Goal: Information Seeking & Learning: Understand process/instructions

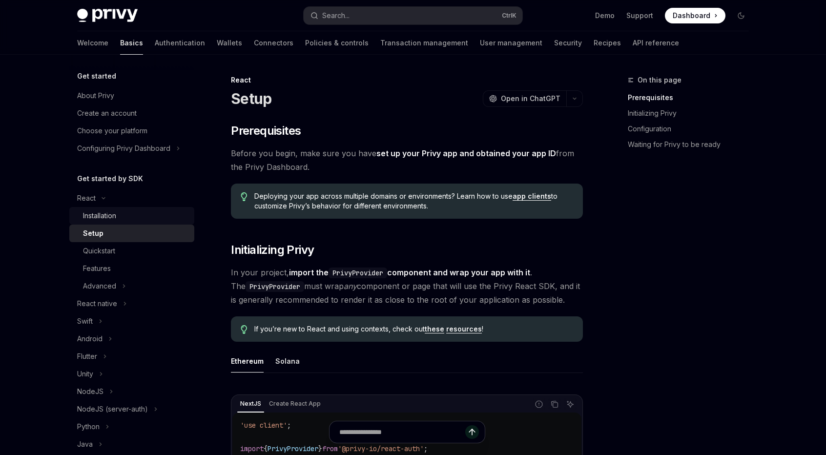
click at [74, 212] on link "Installation" at bounding box center [131, 216] width 125 height 18
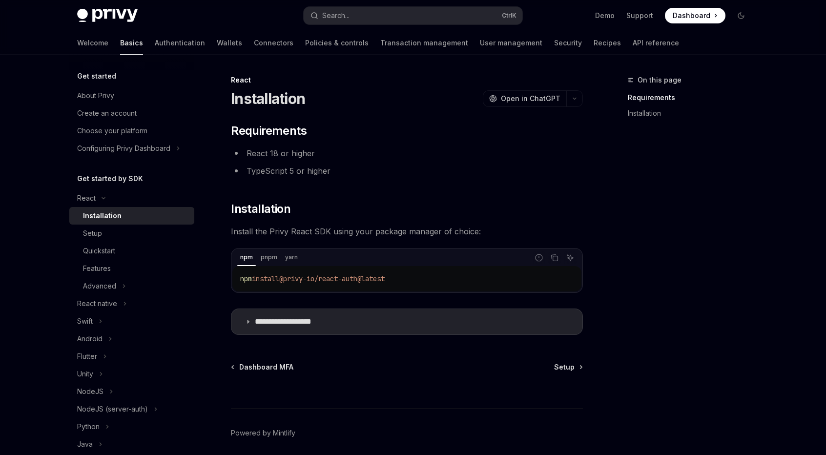
drag, startPoint x: 424, startPoint y: 277, endPoint x: 231, endPoint y: 284, distance: 193.0
click at [231, 284] on div "npm pnpm yarn Report incorrect code Copy Ask AI npm install @privy-io/react-aut…" at bounding box center [407, 270] width 352 height 45
copy span "npm install @privy-io/react-auth@latest"
click at [375, 359] on div "**********" at bounding box center [315, 283] width 539 height 418
click at [109, 231] on div "Setup" at bounding box center [135, 234] width 105 height 12
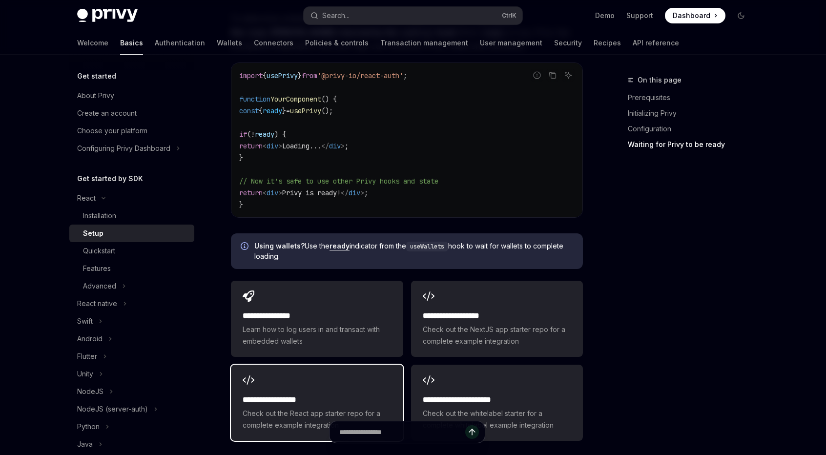
scroll to position [1232, 0]
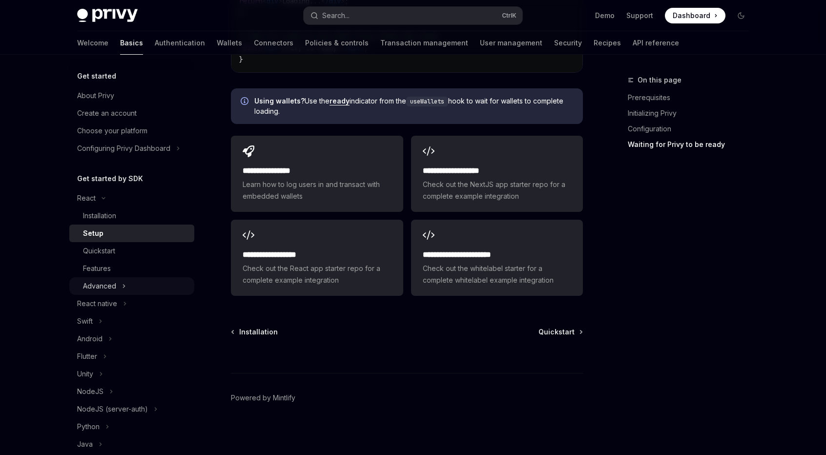
click at [130, 283] on button "Advanced" at bounding box center [131, 286] width 125 height 18
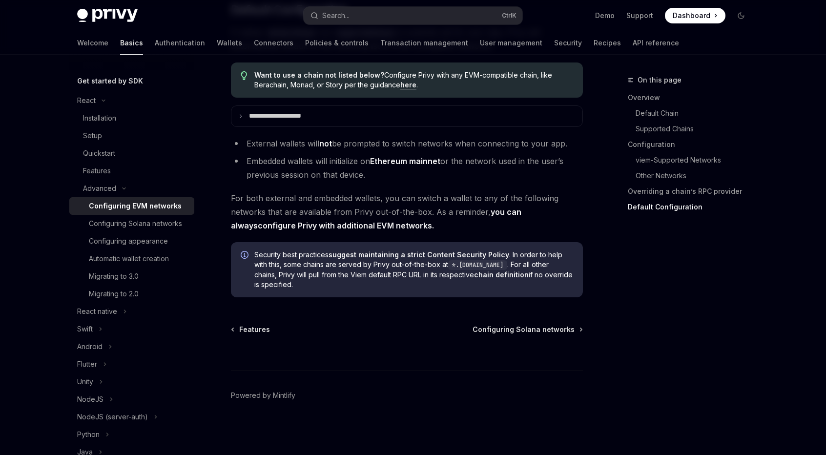
scroll to position [2495, 0]
click at [110, 152] on div "Quickstart" at bounding box center [99, 153] width 32 height 12
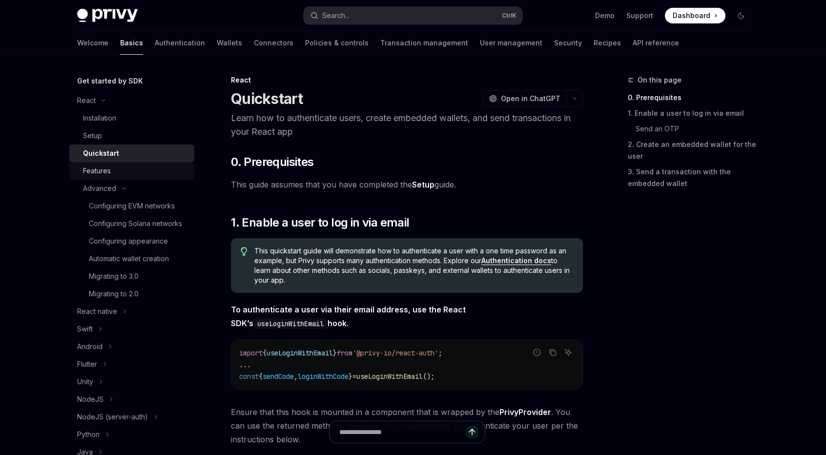
click at [115, 172] on div "Features" at bounding box center [135, 171] width 105 height 12
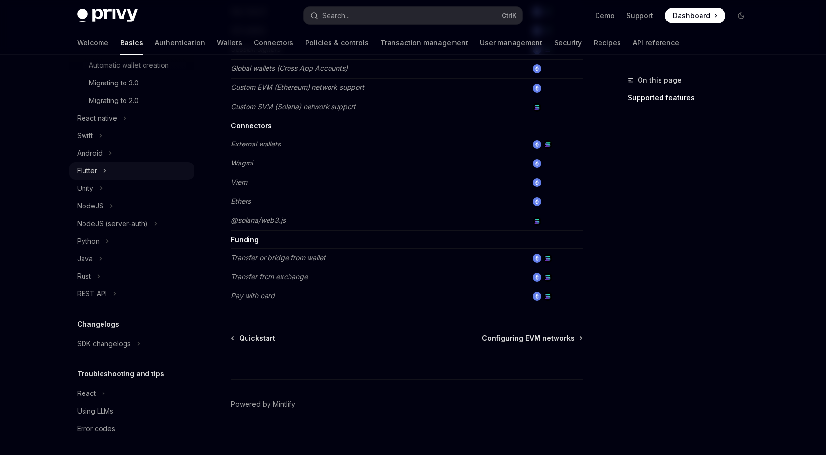
scroll to position [293, 0]
click at [111, 348] on div "SDK changelogs" at bounding box center [104, 342] width 54 height 12
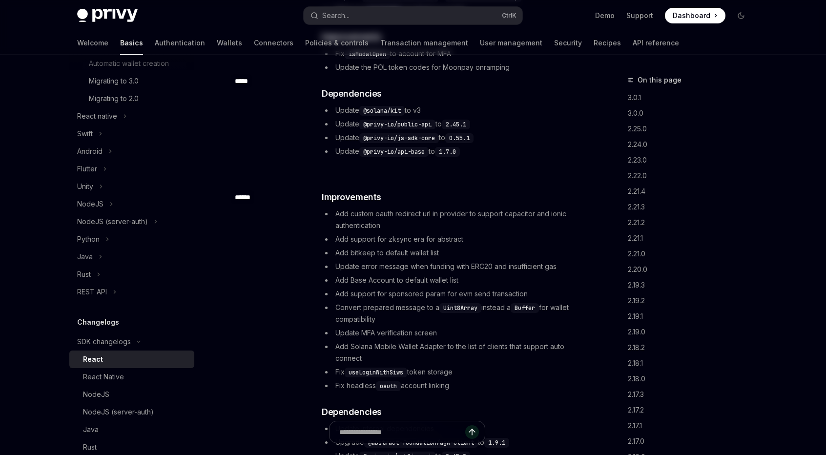
type textarea "*"
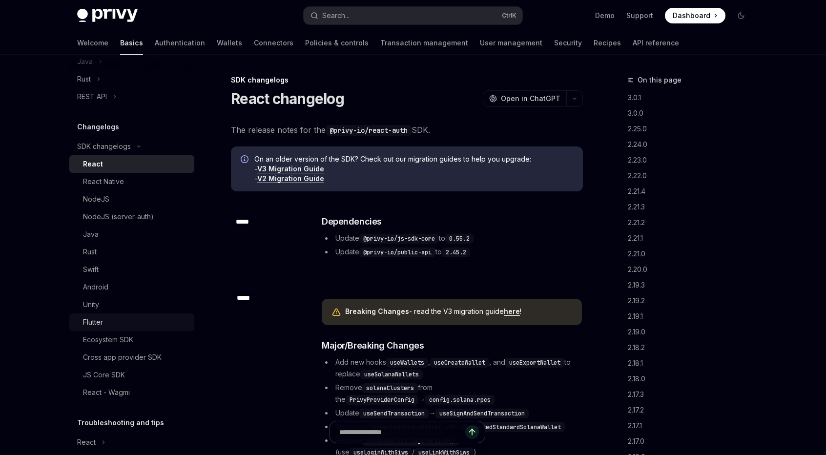
scroll to position [551, 0]
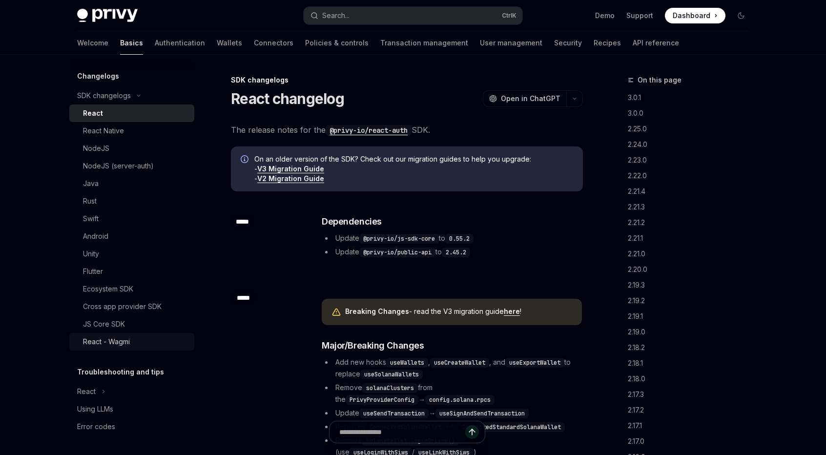
click at [139, 337] on div "React - Wagmi" at bounding box center [135, 342] width 105 height 12
click at [135, 346] on div "React - Wagmi" at bounding box center [135, 342] width 105 height 12
click at [116, 343] on div "React - Wagmi" at bounding box center [106, 342] width 47 height 12
click at [117, 340] on div "React - Wagmi" at bounding box center [106, 342] width 47 height 12
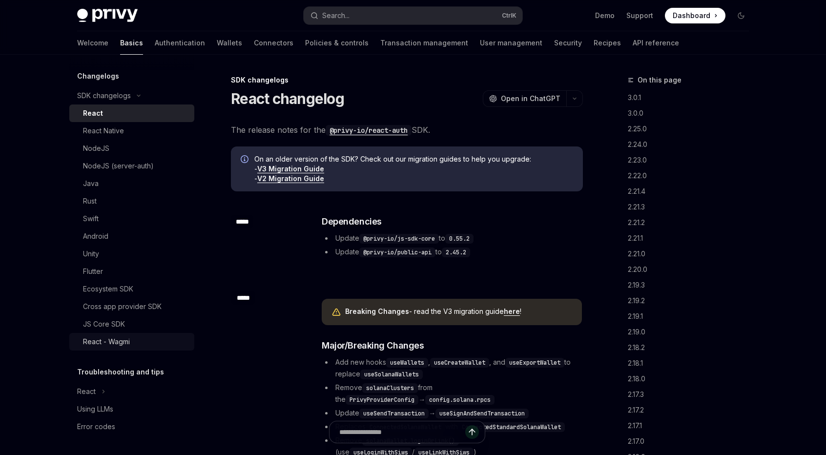
click at [117, 340] on div "React - Wagmi" at bounding box center [106, 342] width 47 height 12
click at [120, 345] on div "React - Wagmi" at bounding box center [106, 342] width 47 height 12
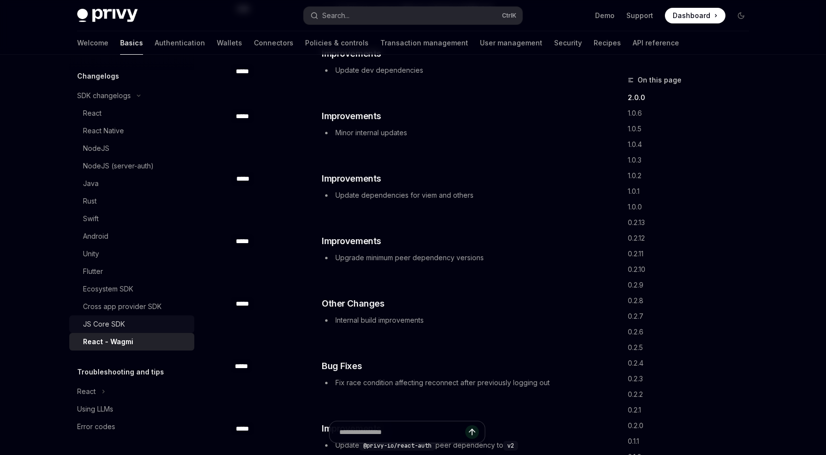
scroll to position [244, 0]
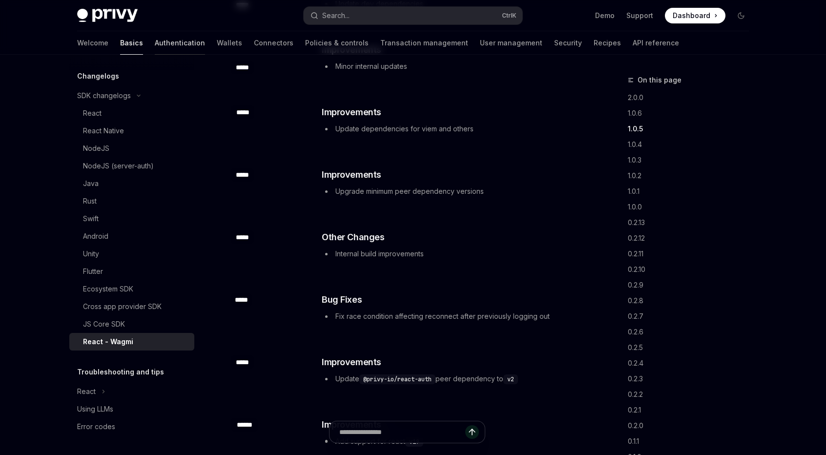
click at [155, 42] on link "Authentication" at bounding box center [180, 42] width 50 height 23
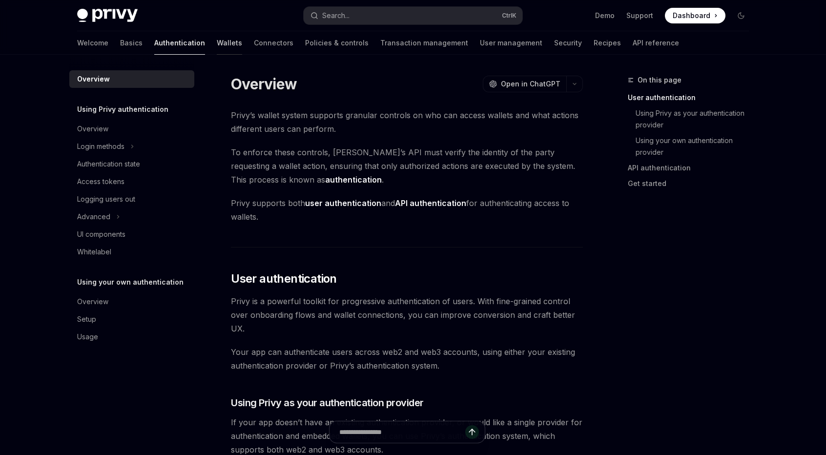
click at [217, 42] on link "Wallets" at bounding box center [229, 42] width 25 height 23
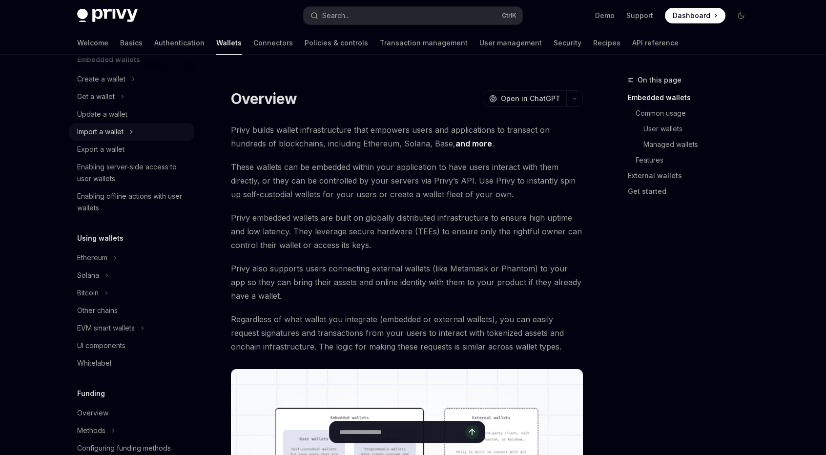
scroll to position [146, 0]
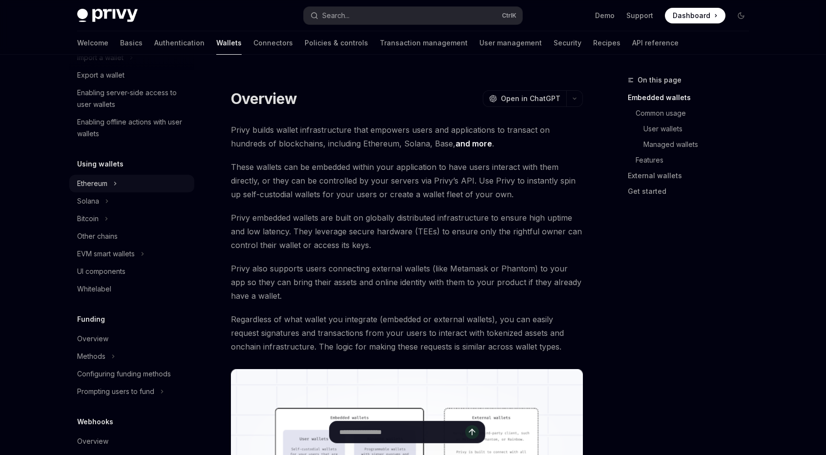
click at [104, 182] on div "Ethereum" at bounding box center [92, 184] width 30 height 12
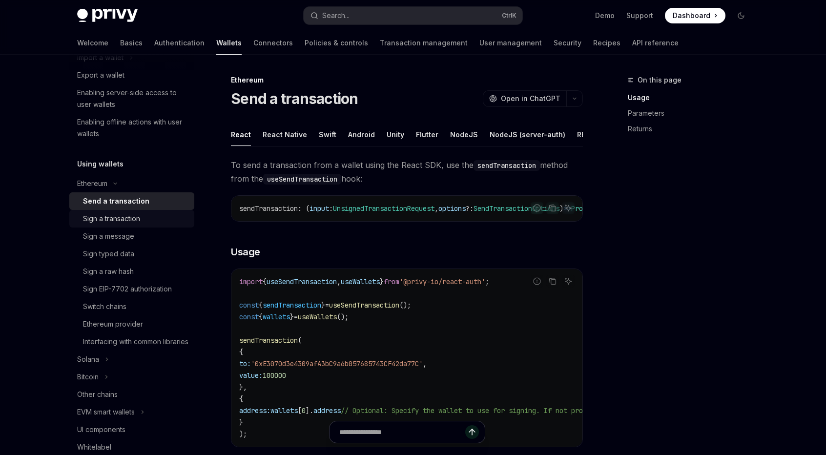
scroll to position [293, 0]
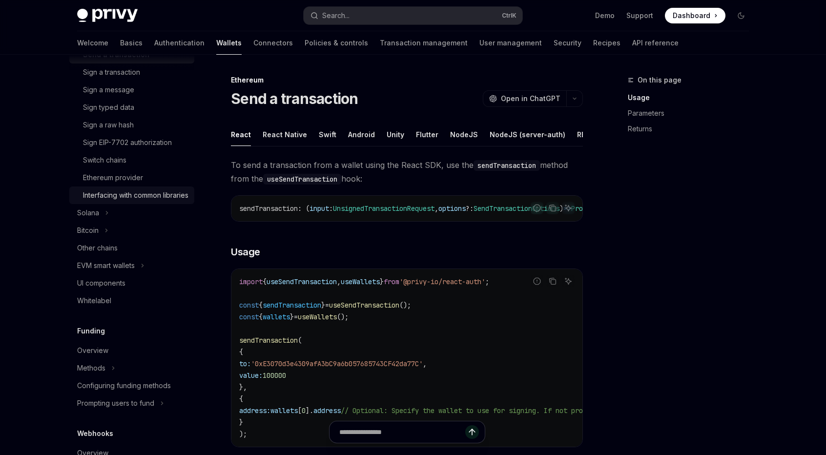
click at [133, 196] on div "Interfacing with common libraries" at bounding box center [135, 195] width 105 height 12
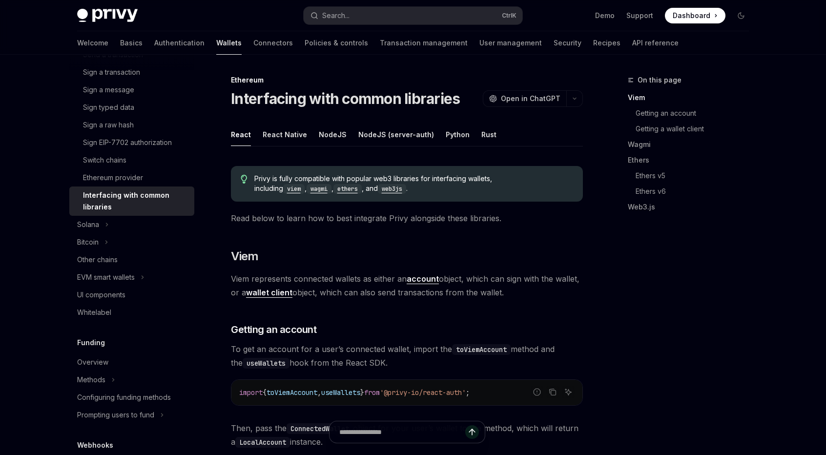
click at [307, 191] on code "wagmi" at bounding box center [319, 189] width 25 height 10
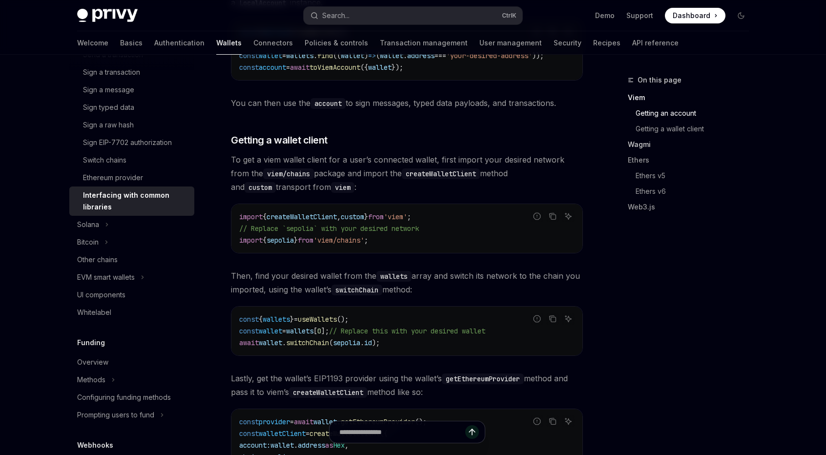
click at [633, 141] on link "Wagmi" at bounding box center [692, 145] width 129 height 16
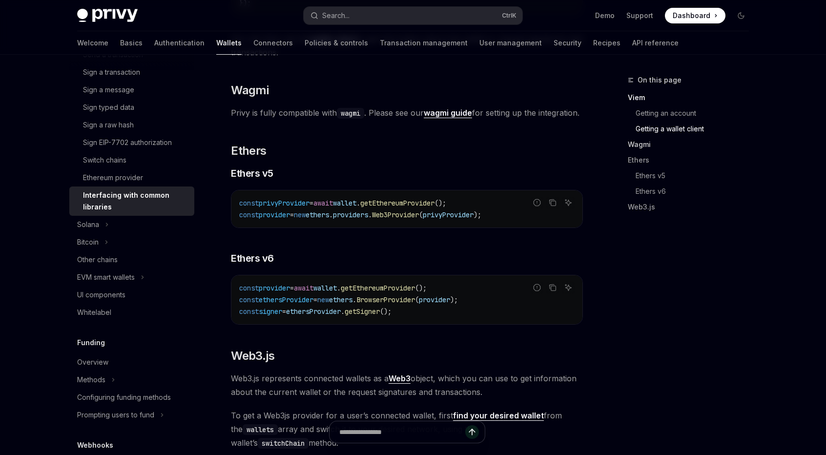
scroll to position [927, 0]
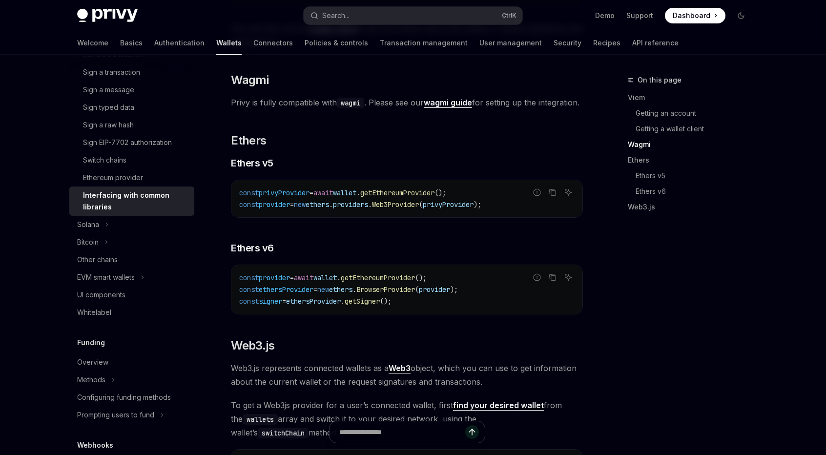
click at [452, 104] on strong "wagmi guide" at bounding box center [448, 103] width 48 height 10
type textarea "*"
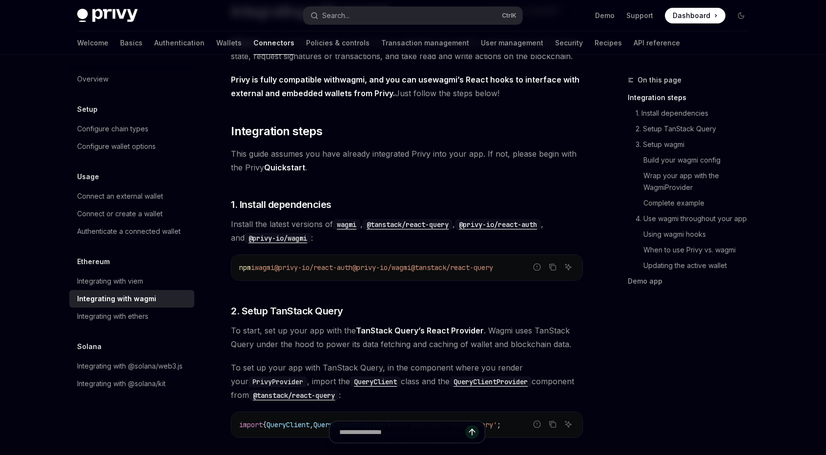
scroll to position [49, 0]
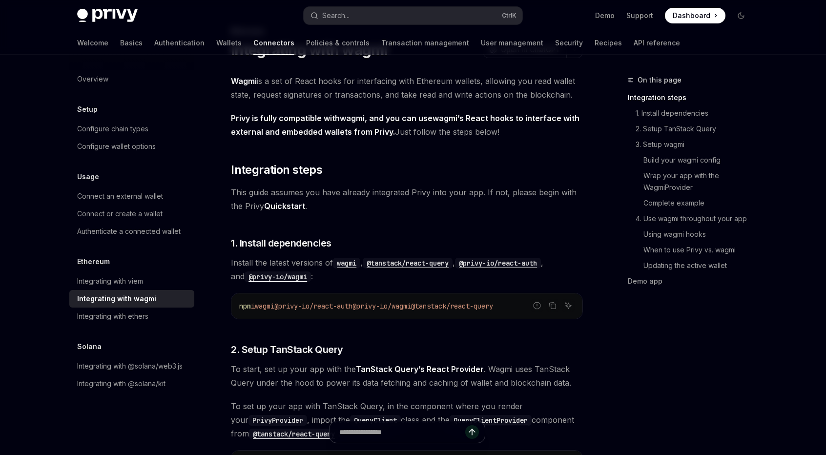
drag, startPoint x: 436, startPoint y: 310, endPoint x: 373, endPoint y: 311, distance: 63.5
click at [373, 311] on code "npm i wagmi @privy-io/react-auth @privy-io/wagmi @tanstack/react-query" at bounding box center [406, 306] width 335 height 12
copy span "@privy-io/wagmi"
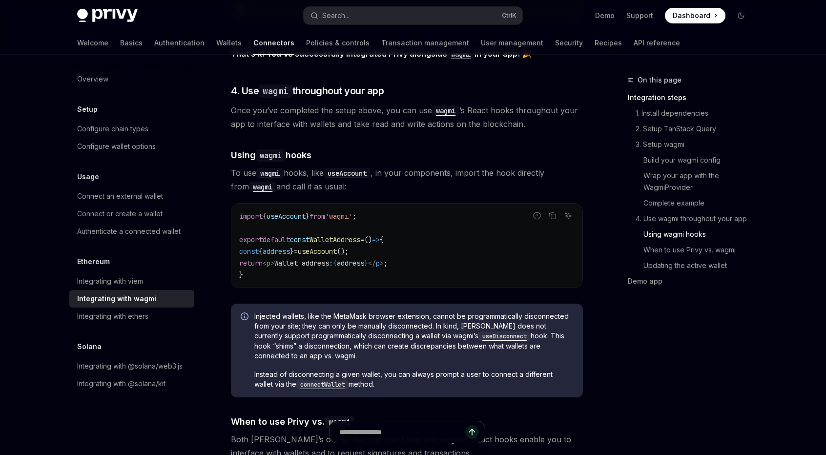
scroll to position [2050, 0]
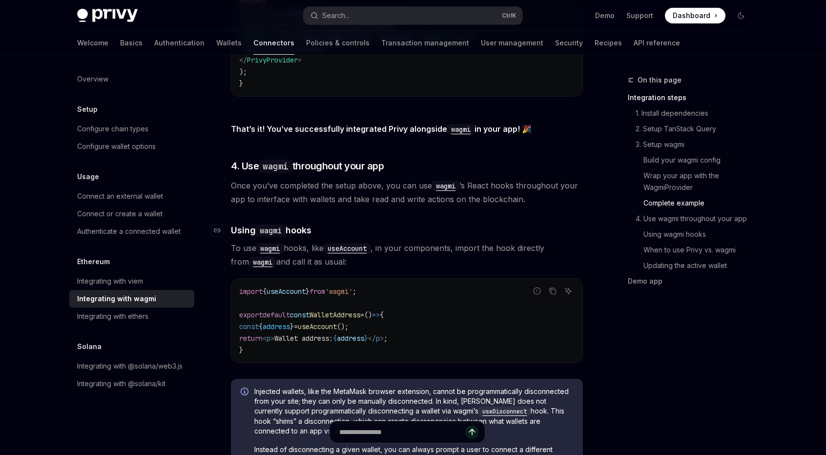
click at [487, 224] on h4 "​ Using wagmi hooks" at bounding box center [407, 230] width 352 height 13
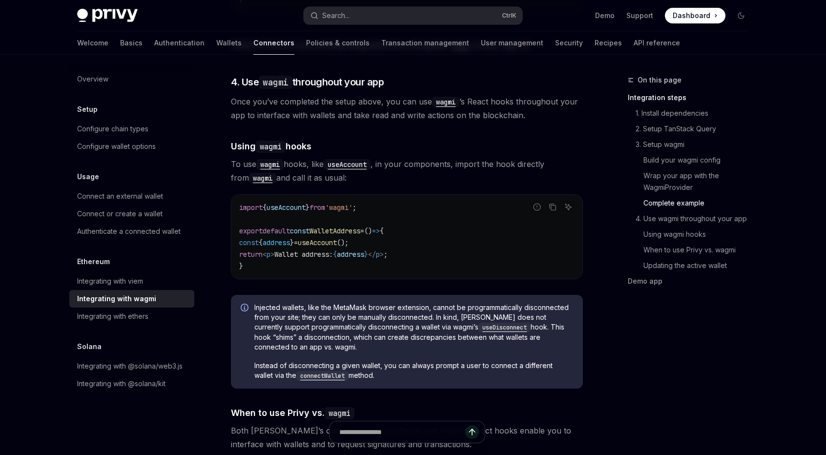
scroll to position [2246, 0]
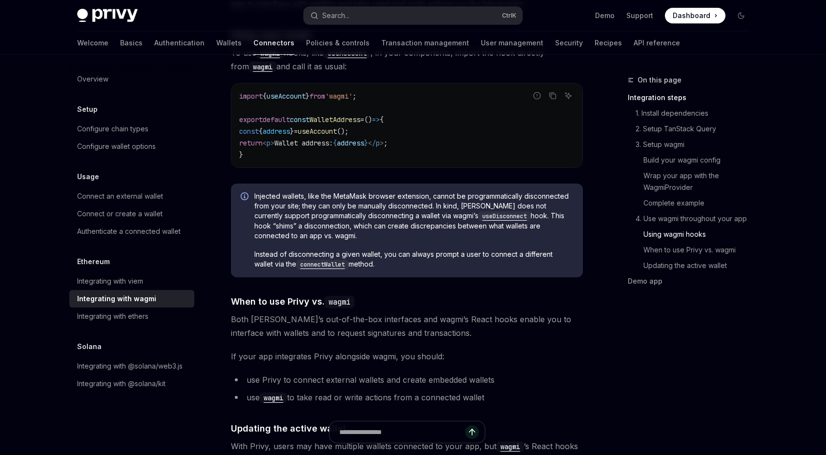
click at [623, 390] on div "On this page Integration steps 1. Install dependencies 2. Setup TanStack Query …" at bounding box center [682, 264] width 148 height 381
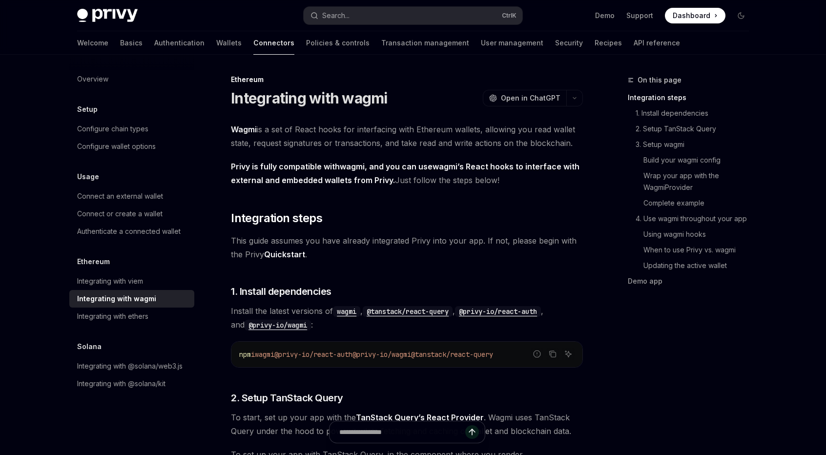
scroll to position [0, 0]
click at [403, 248] on span "This guide assumes you have already integrated Privy into your app. If not, ple…" at bounding box center [407, 247] width 352 height 27
drag, startPoint x: 406, startPoint y: 240, endPoint x: 436, endPoint y: 240, distance: 30.8
click at [426, 241] on span "This guide assumes you have already integrated Privy into your app. If not, ple…" at bounding box center [407, 247] width 352 height 27
drag, startPoint x: 436, startPoint y: 240, endPoint x: 442, endPoint y: 238, distance: 6.0
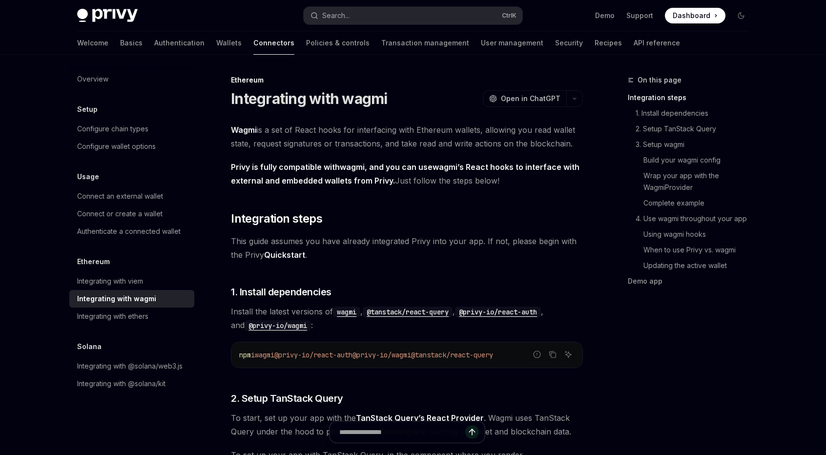
click at [437, 240] on span "This guide assumes you have already integrated Privy into your app. If not, ple…" at bounding box center [407, 247] width 352 height 27
click at [442, 238] on span "This guide assumes you have already integrated Privy into your app. If not, ple…" at bounding box center [407, 247] width 352 height 27
drag, startPoint x: 445, startPoint y: 238, endPoint x: 493, endPoint y: 241, distance: 48.0
click at [481, 241] on span "This guide assumes you have already integrated Privy into your app. If not, ple…" at bounding box center [407, 247] width 352 height 27
drag, startPoint x: 493, startPoint y: 241, endPoint x: 501, endPoint y: 241, distance: 7.8
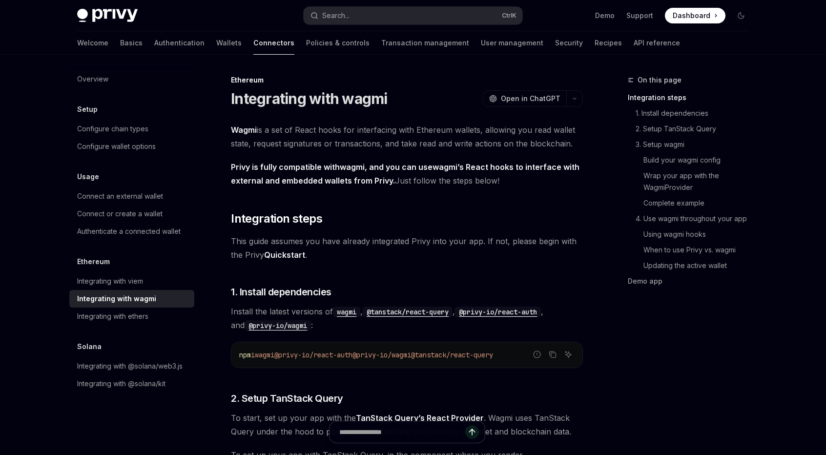
click at [498, 241] on span "This guide assumes you have already integrated Privy into your app. If not, ple…" at bounding box center [407, 247] width 352 height 27
drag, startPoint x: 511, startPoint y: 242, endPoint x: 525, endPoint y: 243, distance: 14.2
click at [515, 242] on span "This guide assumes you have already integrated Privy into your app. If not, ple…" at bounding box center [407, 247] width 352 height 27
drag, startPoint x: 525, startPoint y: 243, endPoint x: 541, endPoint y: 245, distance: 16.2
click at [539, 245] on span "This guide assumes you have already integrated Privy into your app. If not, ple…" at bounding box center [407, 247] width 352 height 27
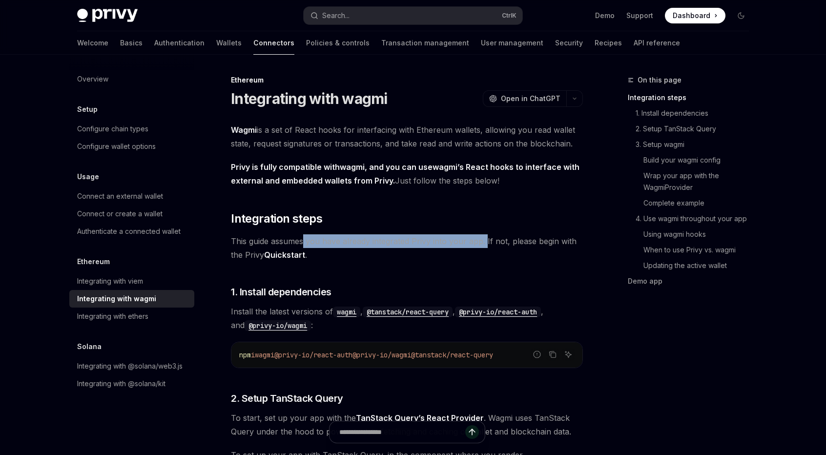
drag, startPoint x: 303, startPoint y: 240, endPoint x: 501, endPoint y: 238, distance: 197.7
click at [493, 240] on span "This guide assumes you have already integrated Privy into your app. If not, ple…" at bounding box center [407, 247] width 352 height 27
drag, startPoint x: 501, startPoint y: 238, endPoint x: 517, endPoint y: 238, distance: 16.6
click at [517, 238] on span "This guide assumes you have already integrated Privy into your app. If not, ple…" at bounding box center [407, 247] width 352 height 27
drag, startPoint x: 528, startPoint y: 238, endPoint x: 545, endPoint y: 240, distance: 17.2
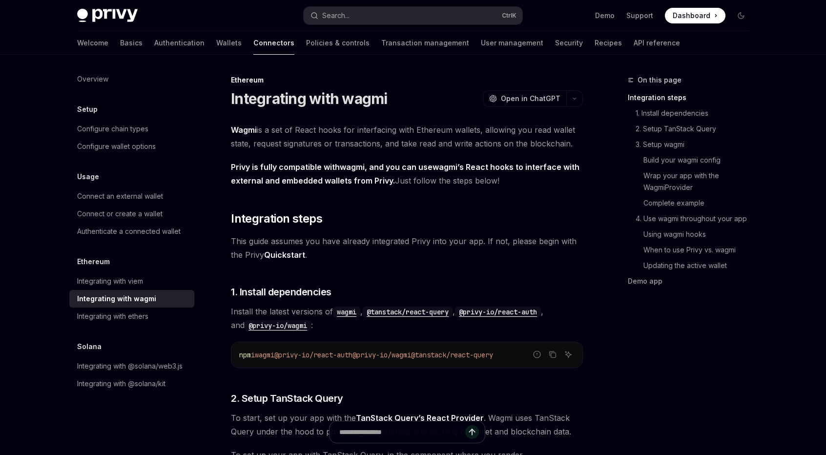
click at [538, 238] on span "This guide assumes you have already integrated Privy into your app. If not, ple…" at bounding box center [407, 247] width 352 height 27
drag, startPoint x: 545, startPoint y: 240, endPoint x: 564, endPoint y: 241, distance: 19.1
click at [557, 241] on span "This guide assumes you have already integrated Privy into your app. If not, ple…" at bounding box center [407, 247] width 352 height 27
drag, startPoint x: 564, startPoint y: 241, endPoint x: 571, endPoint y: 241, distance: 6.3
click at [567, 241] on span "This guide assumes you have already integrated Privy into your app. If not, ple…" at bounding box center [407, 247] width 352 height 27
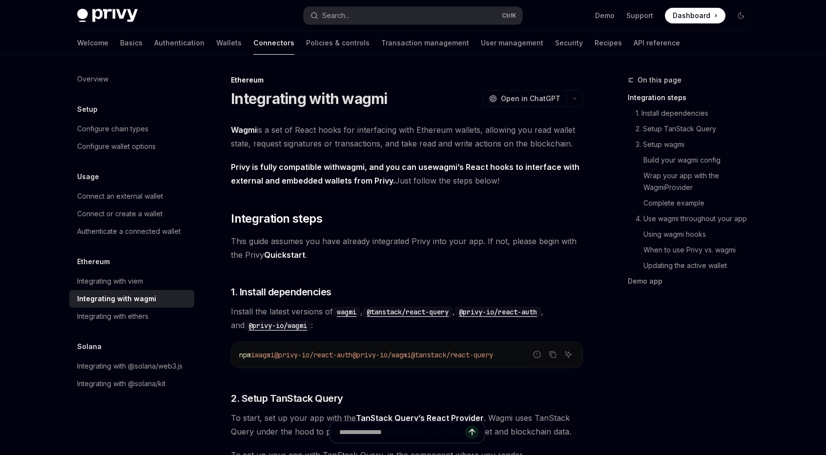
click at [571, 241] on span "This guide assumes you have already integrated Privy into your app. If not, ple…" at bounding box center [407, 247] width 352 height 27
drag, startPoint x: 486, startPoint y: 240, endPoint x: 326, endPoint y: 256, distance: 161.0
click at [325, 256] on span "This guide assumes you have already integrated Privy into your app. If not, ple…" at bounding box center [407, 247] width 352 height 27
click at [326, 256] on span "This guide assumes you have already integrated Privy into your app. If not, ple…" at bounding box center [407, 247] width 352 height 27
drag, startPoint x: 326, startPoint y: 256, endPoint x: 485, endPoint y: 239, distance: 160.1
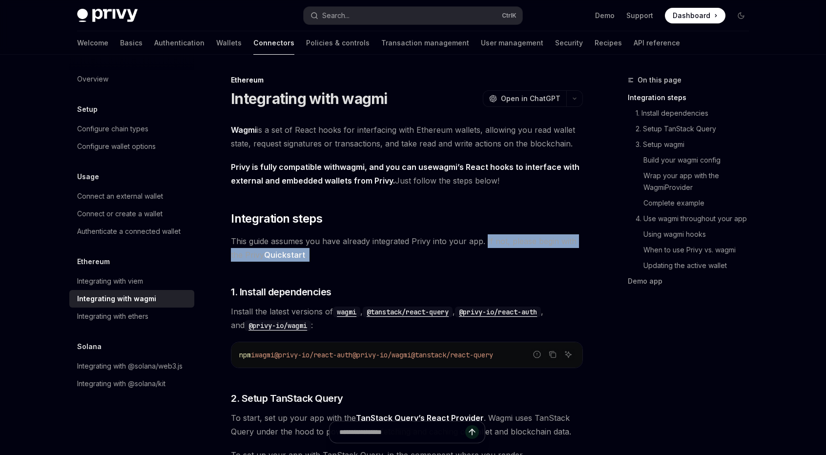
click at [485, 239] on span "This guide assumes you have already integrated Privy into your app. If not, ple…" at bounding box center [407, 247] width 352 height 27
click at [488, 244] on span "This guide assumes you have already integrated Privy into your app. If not, ple…" at bounding box center [407, 247] width 352 height 27
drag, startPoint x: 485, startPoint y: 238, endPoint x: 497, endPoint y: 262, distance: 26.9
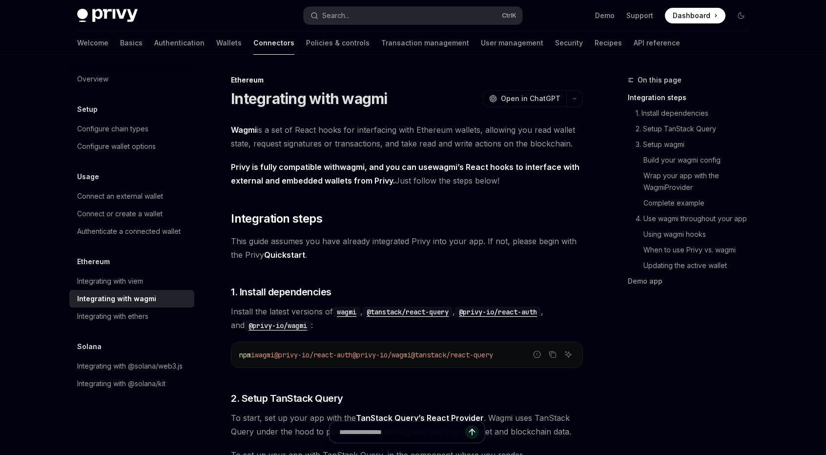
click at [517, 249] on span "This guide assumes you have already integrated Privy into your app. If not, ple…" at bounding box center [407, 247] width 352 height 27
click at [524, 241] on span "This guide assumes you have already integrated Privy into your app. If not, ple…" at bounding box center [407, 247] width 352 height 27
click at [362, 243] on span "This guide assumes you have already integrated Privy into your app. If not, ple…" at bounding box center [407, 247] width 352 height 27
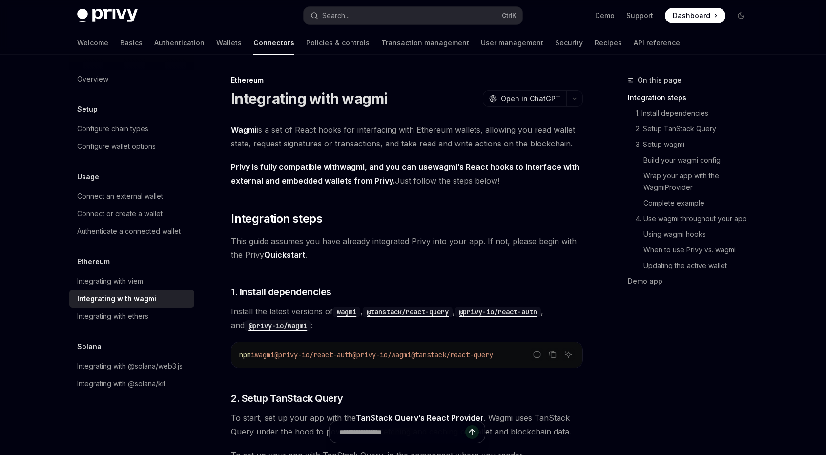
click at [356, 249] on span "This guide assumes you have already integrated Privy into your app. If not, ple…" at bounding box center [407, 247] width 352 height 27
click at [455, 327] on span "Install the latest versions of wagmi , @tanstack/react-query , @privy-io/react-…" at bounding box center [407, 318] width 352 height 27
